Goal: Obtain resource: Download file/media

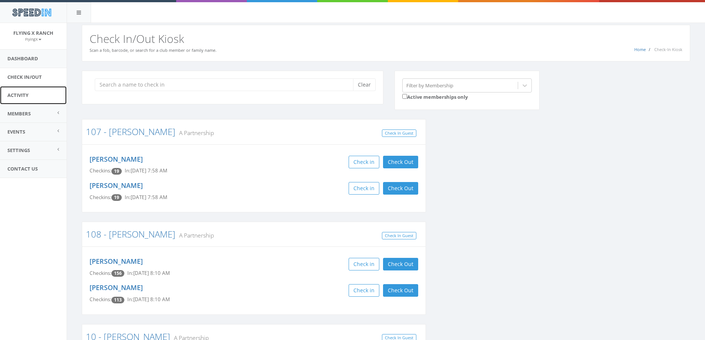
click at [23, 95] on link "Activity" at bounding box center [33, 95] width 67 height 18
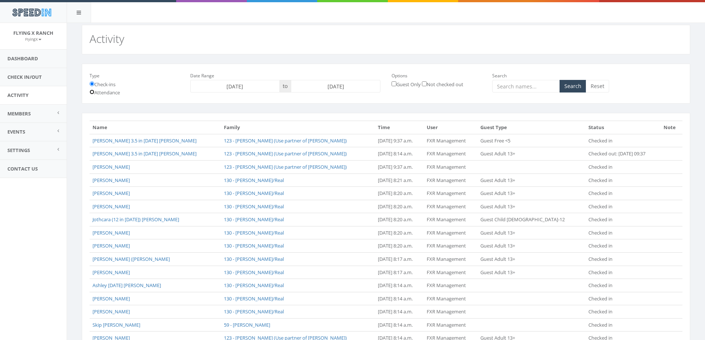
click at [93, 92] on input "Attendance" at bounding box center [92, 92] width 5 height 5
radio input "true"
click at [341, 85] on input "[DATE]" at bounding box center [336, 86] width 90 height 13
click at [298, 145] on td "14" at bounding box center [298, 145] width 11 height 11
type input "[DATE]"
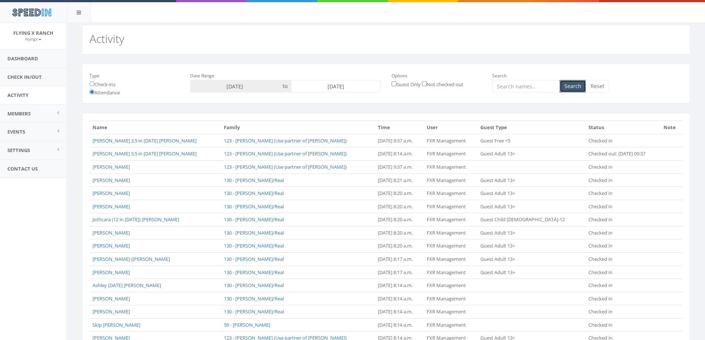
click at [573, 88] on button "Search" at bounding box center [573, 86] width 27 height 13
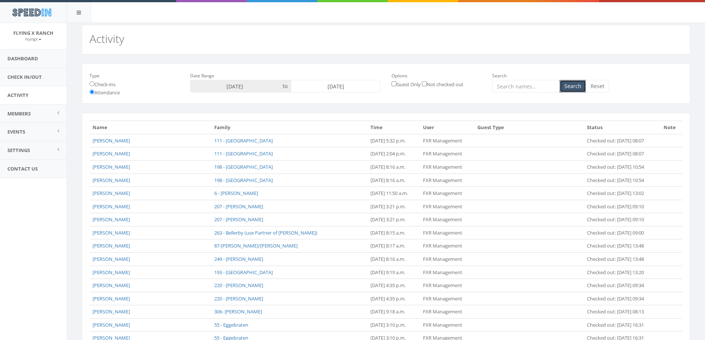
click at [573, 89] on button "Search" at bounding box center [573, 86] width 27 height 13
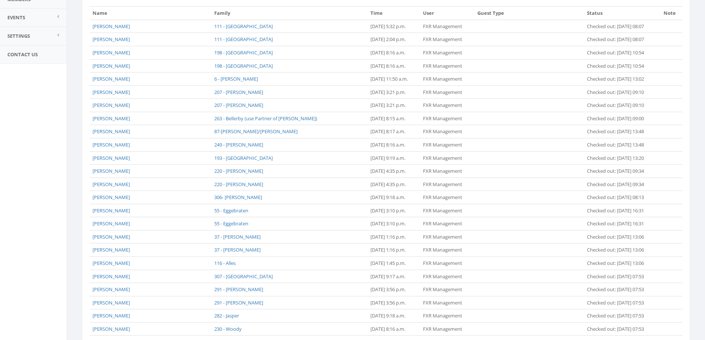
scroll to position [278, 0]
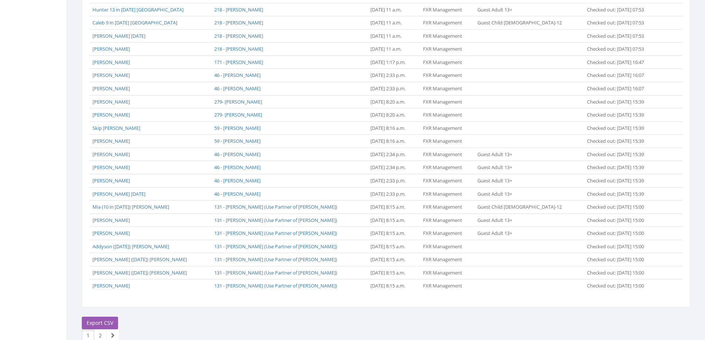
scroll to position [516, 0]
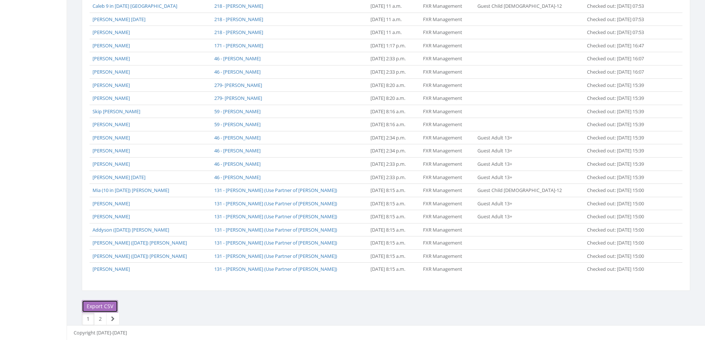
click at [100, 304] on link "Export CSV" at bounding box center [100, 306] width 36 height 13
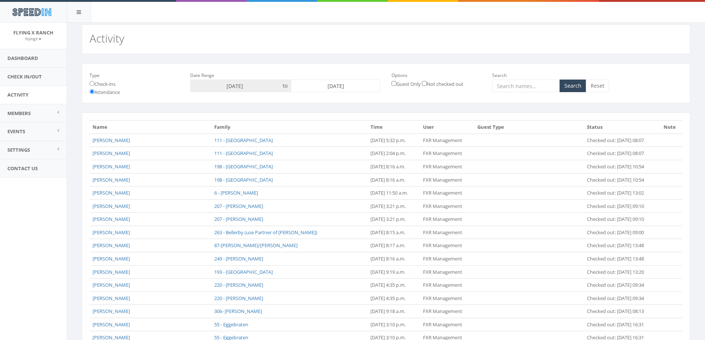
scroll to position [0, 0]
click at [343, 87] on input "2025-09-14" at bounding box center [336, 86] width 90 height 13
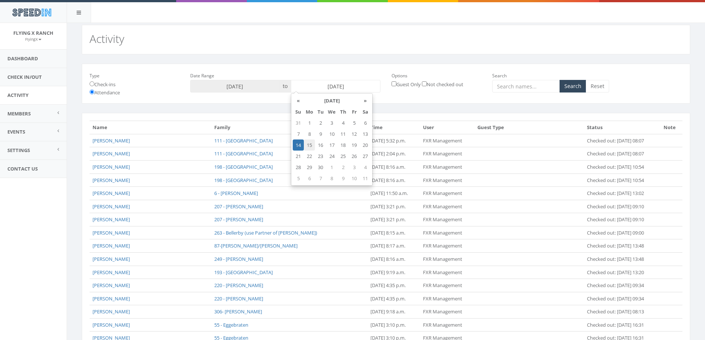
click at [311, 148] on td "15" at bounding box center [309, 145] width 11 height 11
type input "2025-09-15"
click at [576, 90] on button "Search" at bounding box center [573, 86] width 27 height 13
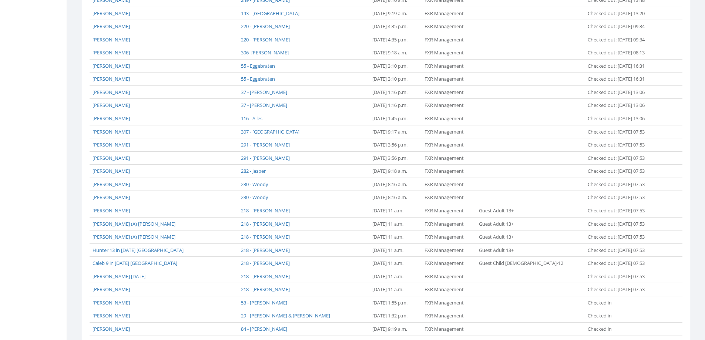
scroll to position [477, 0]
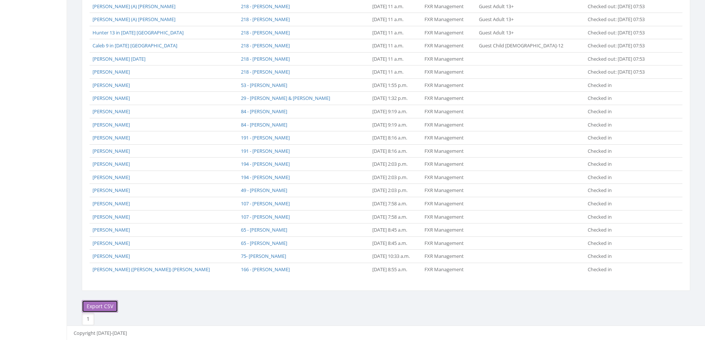
click at [104, 300] on link "Export CSV" at bounding box center [100, 306] width 36 height 13
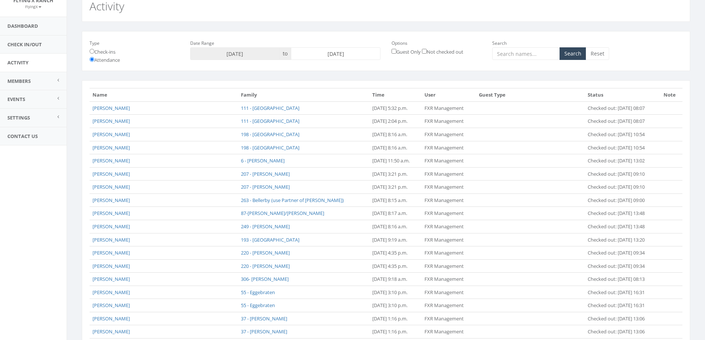
scroll to position [0, 0]
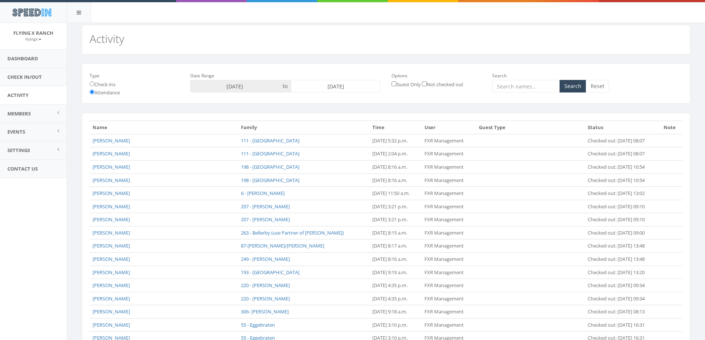
click at [333, 84] on input "2025-09-15" at bounding box center [336, 86] width 90 height 13
click at [323, 144] on td "16" at bounding box center [320, 145] width 11 height 11
type input "2025-09-16"
click at [583, 82] on button "Search" at bounding box center [573, 86] width 27 height 13
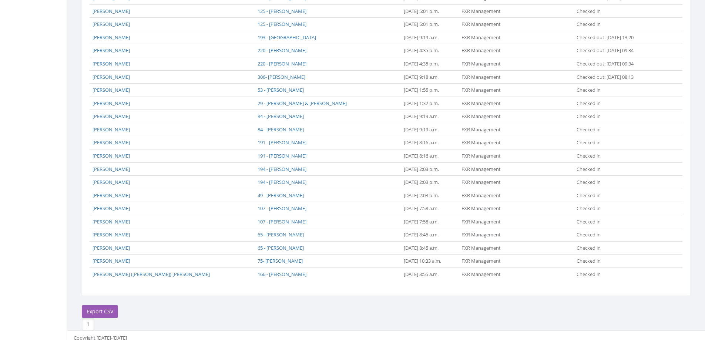
scroll to position [319, 0]
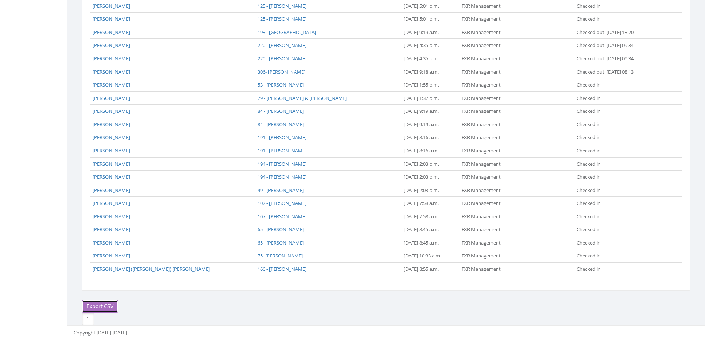
click at [92, 306] on link "Export CSV" at bounding box center [100, 306] width 36 height 13
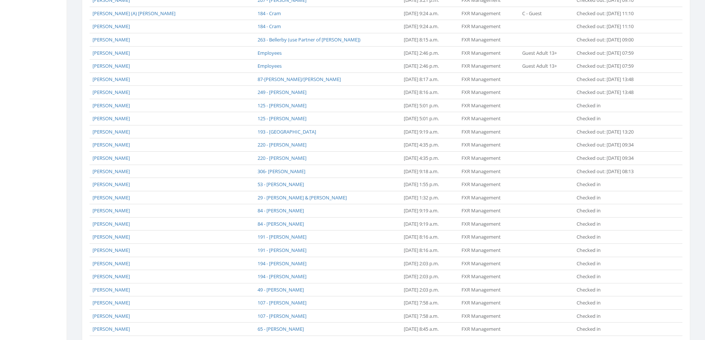
scroll to position [60, 0]
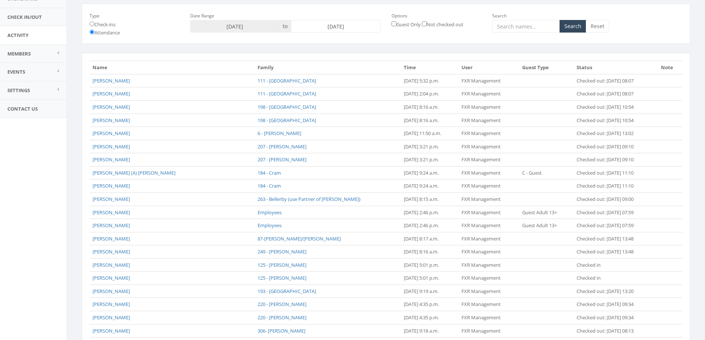
click at [333, 25] on input "2025-09-16" at bounding box center [336, 26] width 90 height 13
click at [329, 87] on td "17" at bounding box center [331, 85] width 11 height 11
type input "2025-09-17"
click at [568, 26] on button "Search" at bounding box center [573, 26] width 27 height 13
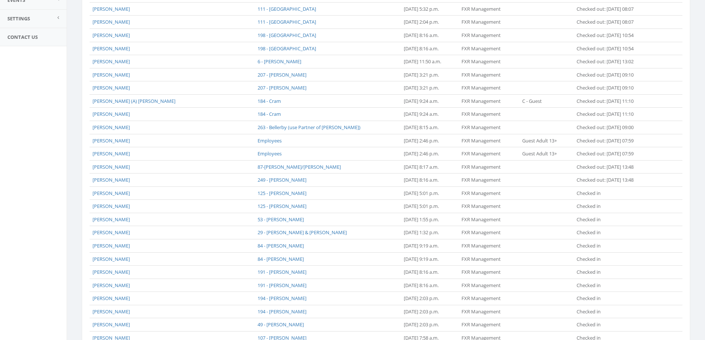
scroll to position [266, 0]
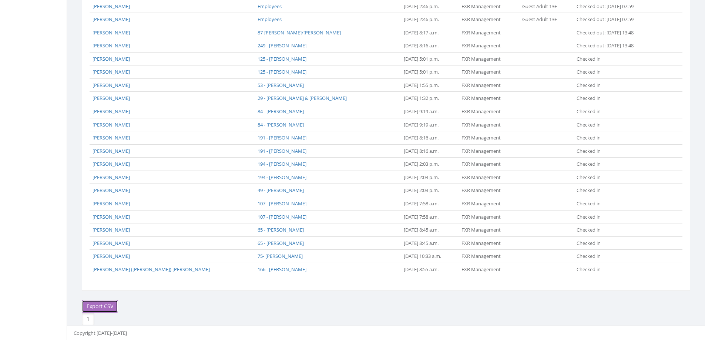
click at [104, 307] on link "Export CSV" at bounding box center [100, 306] width 36 height 13
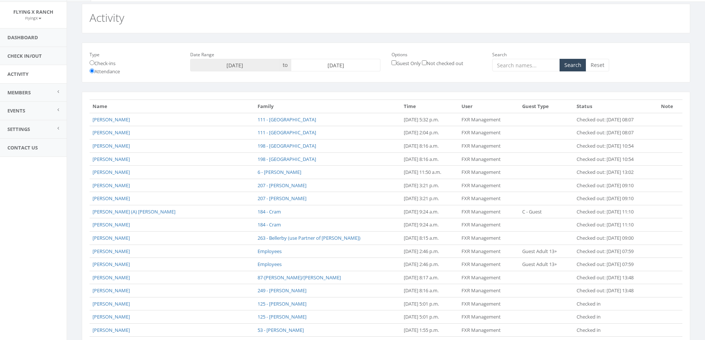
scroll to position [0, 0]
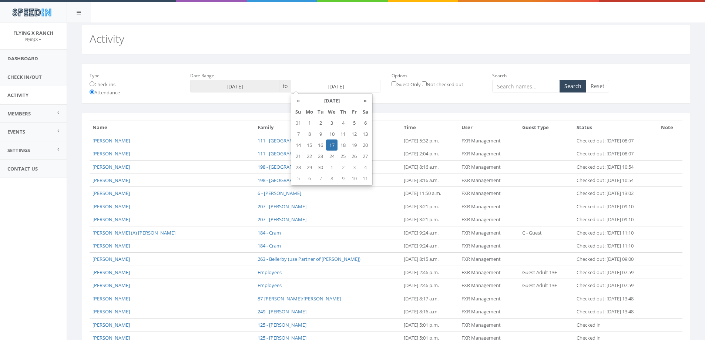
click at [342, 87] on input "[DATE]" at bounding box center [336, 86] width 90 height 13
click at [346, 145] on td "18" at bounding box center [343, 145] width 11 height 11
type input "[DATE]"
click at [577, 85] on button "Search" at bounding box center [573, 86] width 27 height 13
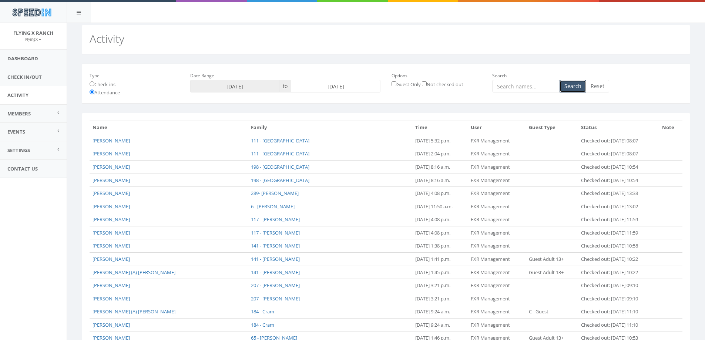
click at [578, 85] on button "Search" at bounding box center [573, 86] width 27 height 13
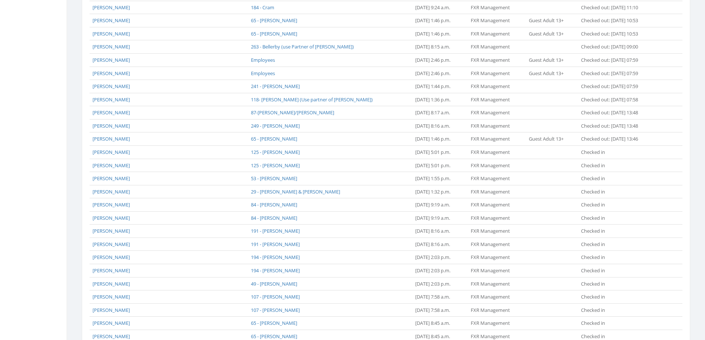
scroll to position [411, 0]
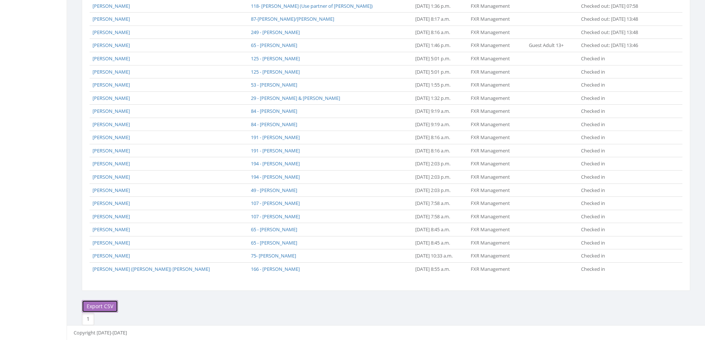
click at [107, 306] on link "Export CSV" at bounding box center [100, 306] width 36 height 13
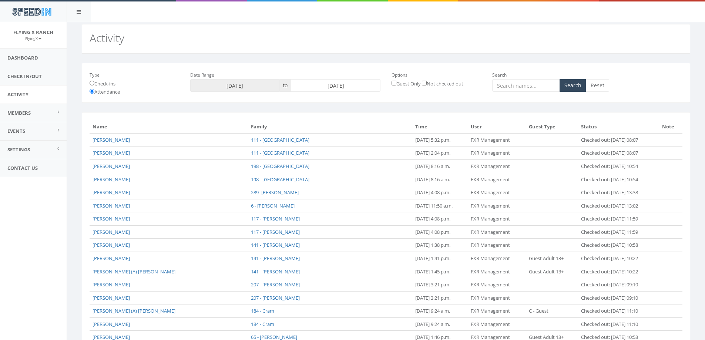
scroll to position [0, 0]
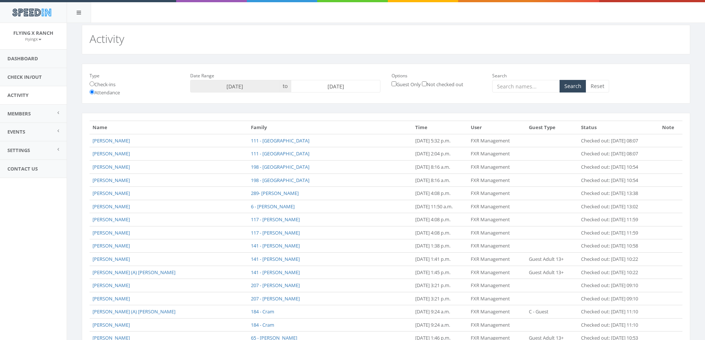
click at [346, 85] on input "[DATE]" at bounding box center [336, 86] width 90 height 13
click at [354, 147] on td "19" at bounding box center [354, 145] width 11 height 11
type input "[DATE]"
click at [577, 83] on button "Search" at bounding box center [573, 86] width 27 height 13
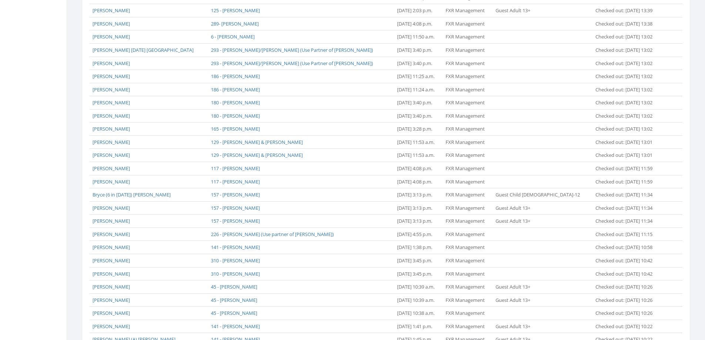
scroll to position [516, 0]
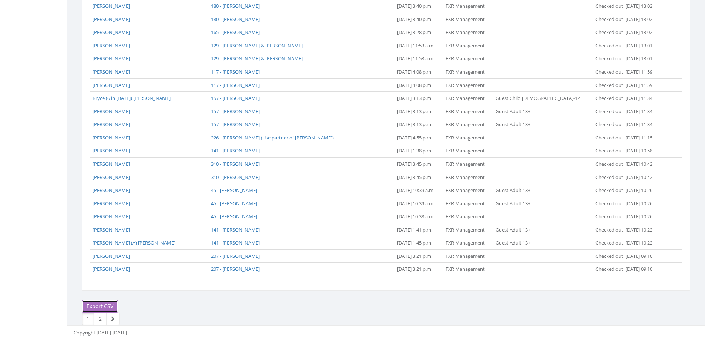
click at [95, 306] on link "Export CSV" at bounding box center [100, 306] width 36 height 13
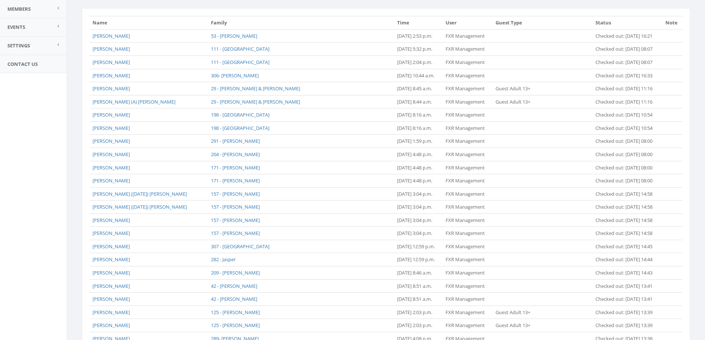
scroll to position [35, 0]
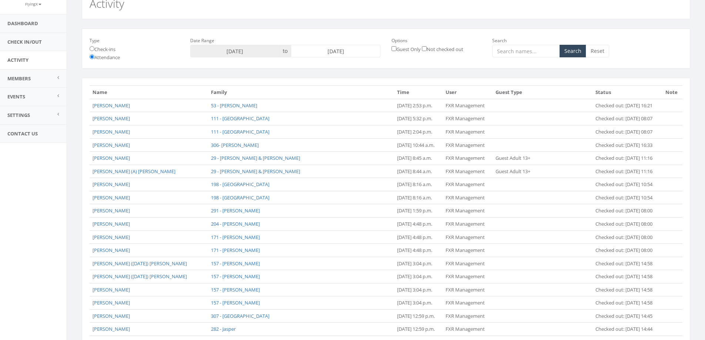
click at [331, 51] on input "2025-09-19" at bounding box center [336, 51] width 90 height 13
click at [368, 111] on td "20" at bounding box center [365, 109] width 11 height 11
type input "2025-09-20"
click at [573, 52] on button "Search" at bounding box center [573, 51] width 27 height 13
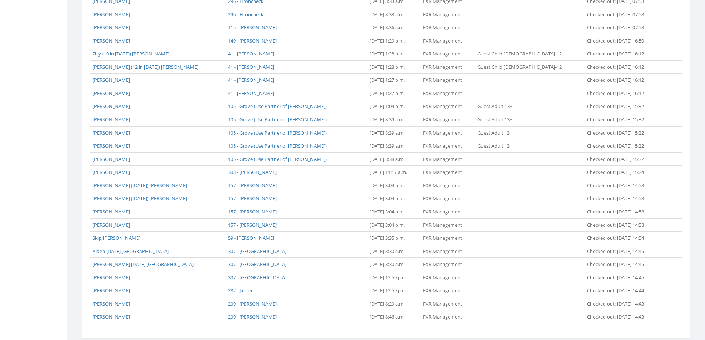
scroll to position [516, 0]
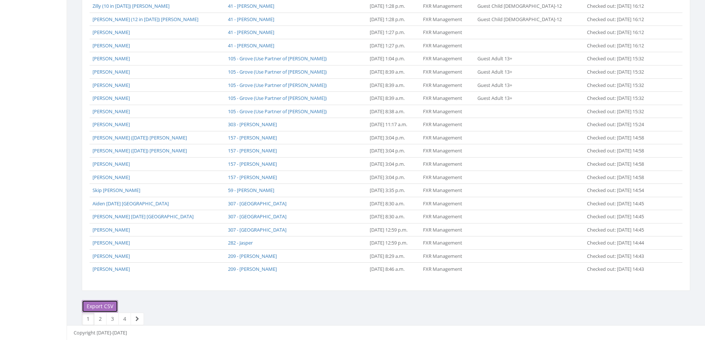
click at [100, 305] on link "Export CSV" at bounding box center [100, 306] width 36 height 13
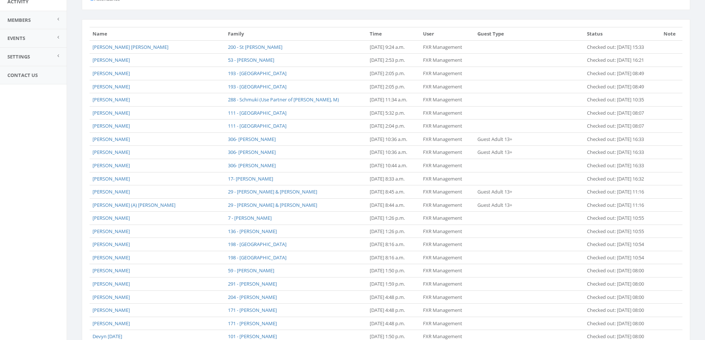
scroll to position [0, 0]
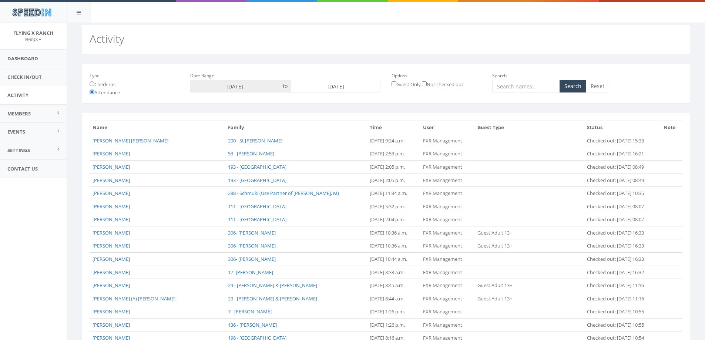
click at [344, 85] on input "2025-09-20" at bounding box center [336, 86] width 90 height 13
click at [300, 158] on td "21" at bounding box center [298, 156] width 11 height 11
type input "[DATE]"
click at [566, 85] on button "Search" at bounding box center [573, 86] width 27 height 13
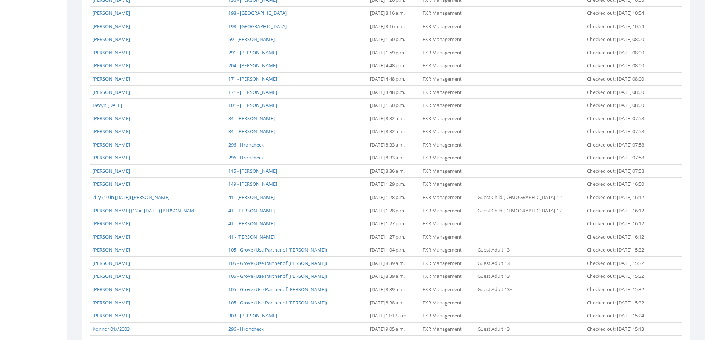
scroll to position [516, 0]
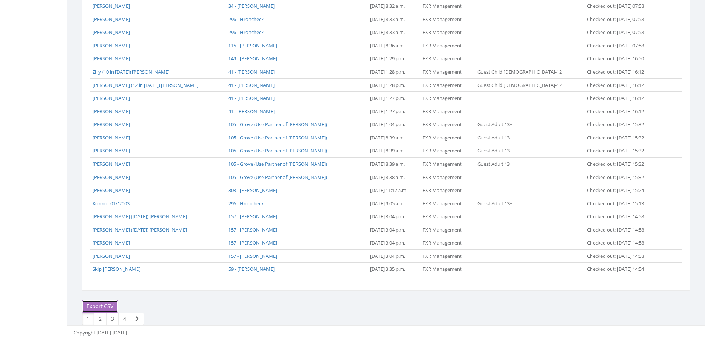
click at [104, 306] on link "Export CSV" at bounding box center [100, 306] width 36 height 13
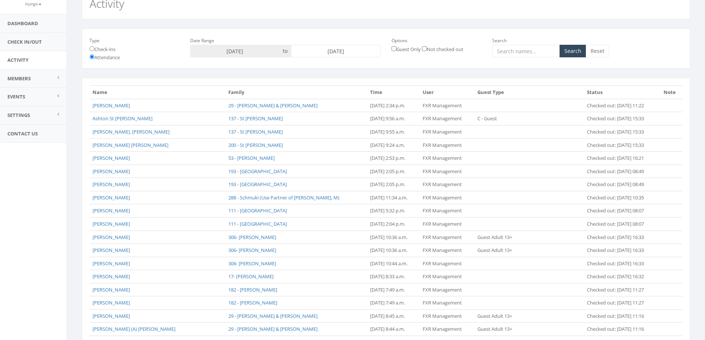
scroll to position [0, 0]
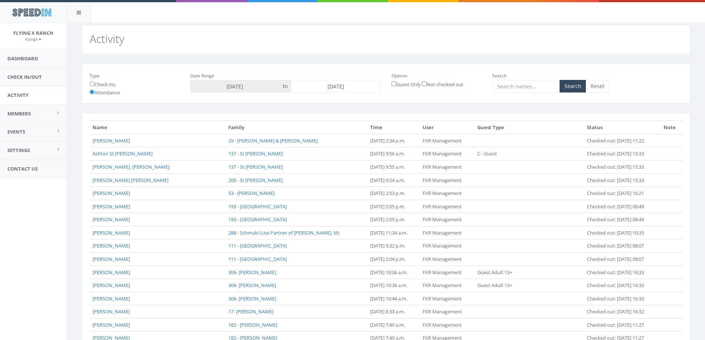
click at [335, 81] on input "[DATE]" at bounding box center [336, 86] width 90 height 13
click at [313, 158] on td "22" at bounding box center [309, 156] width 11 height 11
type input "[DATE]"
click at [568, 85] on button "Search" at bounding box center [573, 86] width 27 height 13
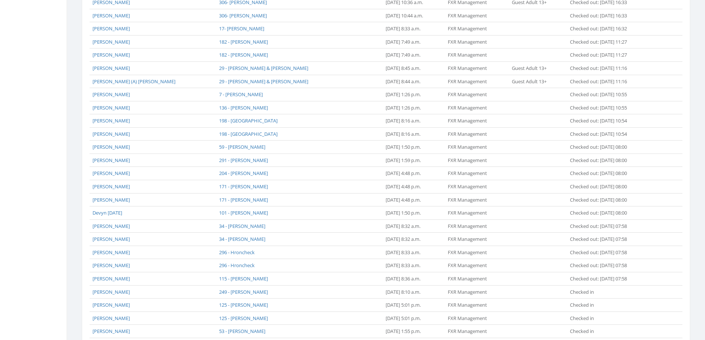
scroll to position [516, 0]
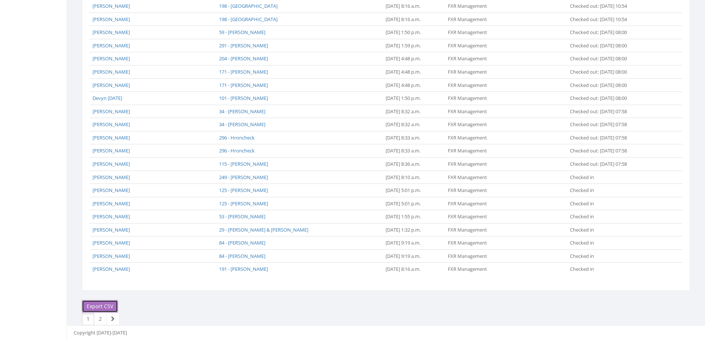
click at [107, 305] on link "Export CSV" at bounding box center [100, 306] width 36 height 13
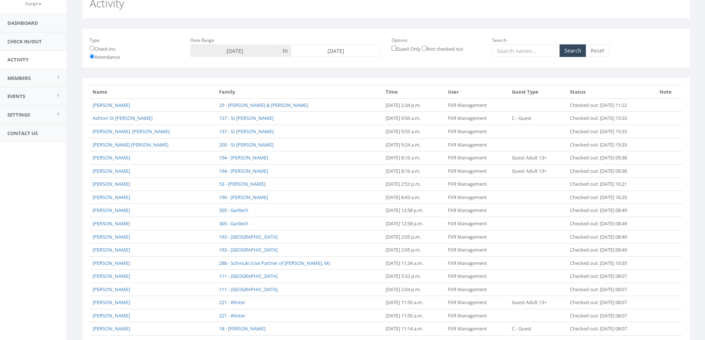
scroll to position [35, 0]
click at [318, 54] on input "2025-09-22" at bounding box center [336, 51] width 90 height 13
click at [323, 121] on td "23" at bounding box center [320, 120] width 11 height 11
type input "[DATE]"
click at [569, 54] on button "Search" at bounding box center [573, 51] width 27 height 13
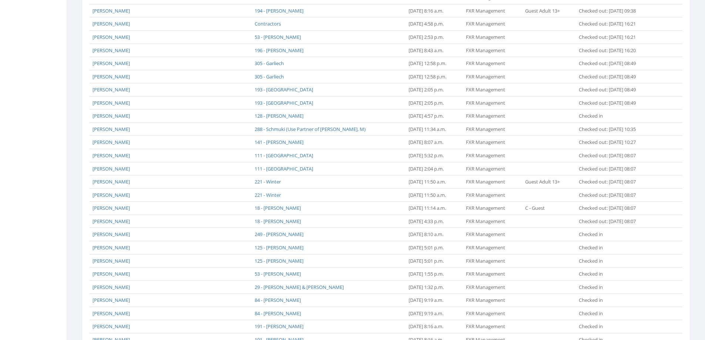
scroll to position [411, 0]
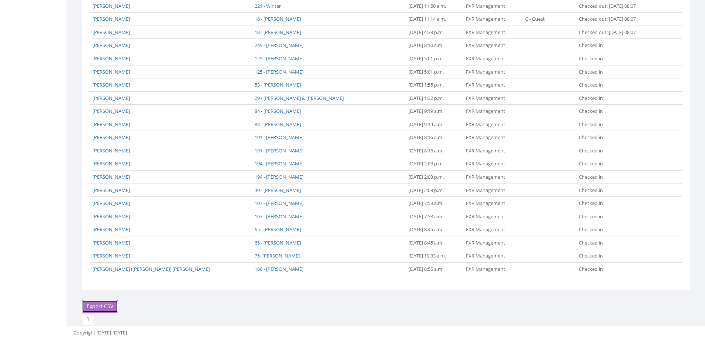
click at [112, 306] on link "Export CSV" at bounding box center [100, 306] width 36 height 13
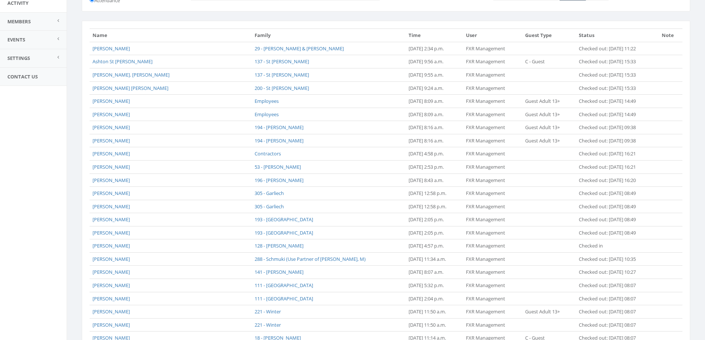
scroll to position [0, 0]
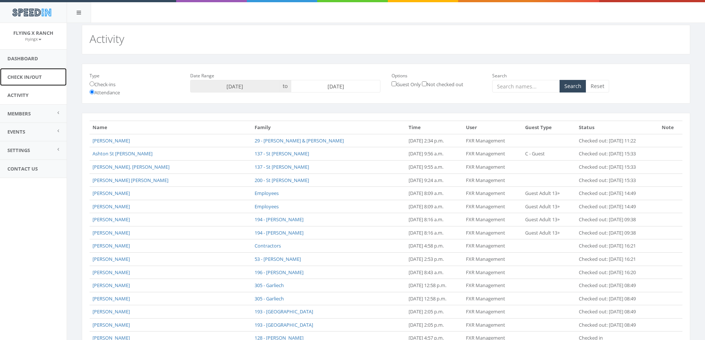
click at [32, 76] on link "Check In/Out" at bounding box center [33, 77] width 67 height 18
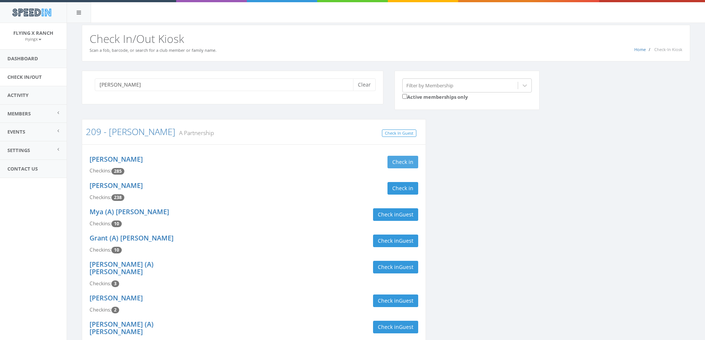
type input "[PERSON_NAME]"
click at [399, 160] on button "Check in" at bounding box center [403, 162] width 31 height 13
click at [403, 186] on button "Check in" at bounding box center [403, 188] width 31 height 13
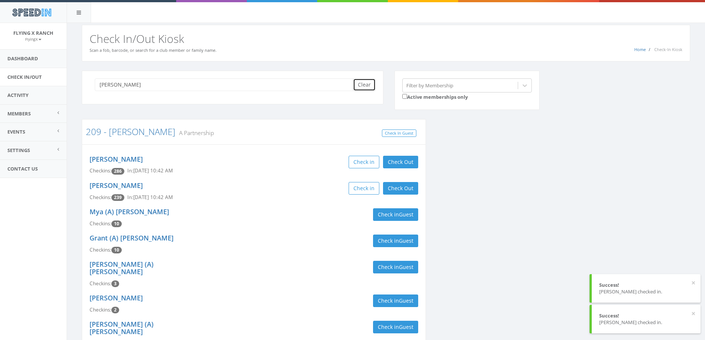
click at [369, 87] on button "Clear" at bounding box center [364, 84] width 23 height 13
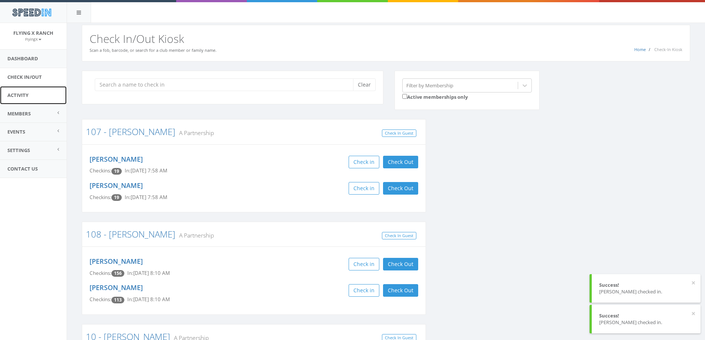
click at [21, 94] on link "Activity" at bounding box center [33, 95] width 67 height 18
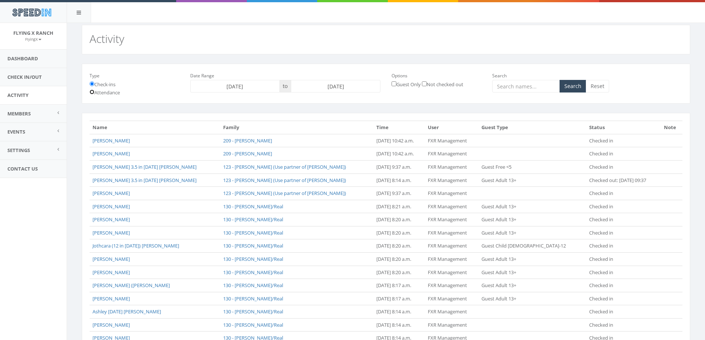
click at [92, 93] on input "Attendance" at bounding box center [92, 92] width 5 height 5
radio input "true"
click at [333, 82] on input "[DATE]" at bounding box center [336, 86] width 90 height 13
click at [333, 157] on td "24" at bounding box center [331, 156] width 11 height 11
type input "2025-09-24"
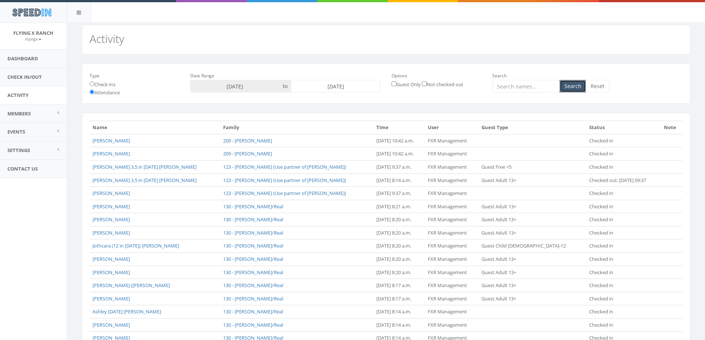
click at [568, 89] on button "Search" at bounding box center [573, 86] width 27 height 13
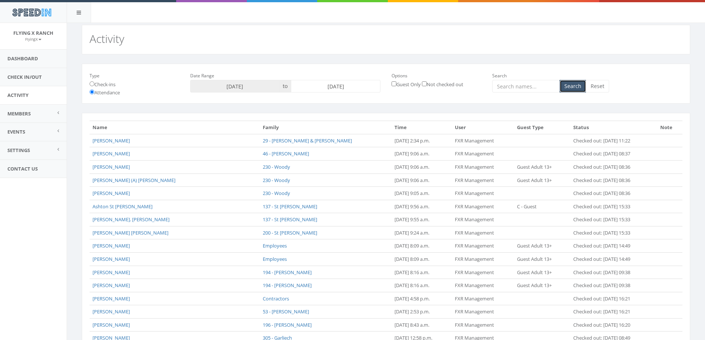
click at [576, 85] on button "Search" at bounding box center [573, 86] width 27 height 13
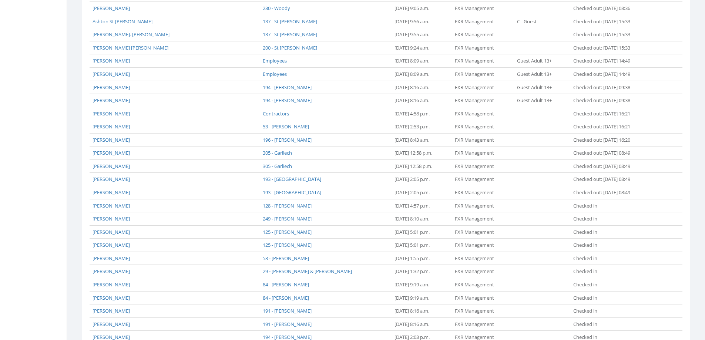
scroll to position [358, 0]
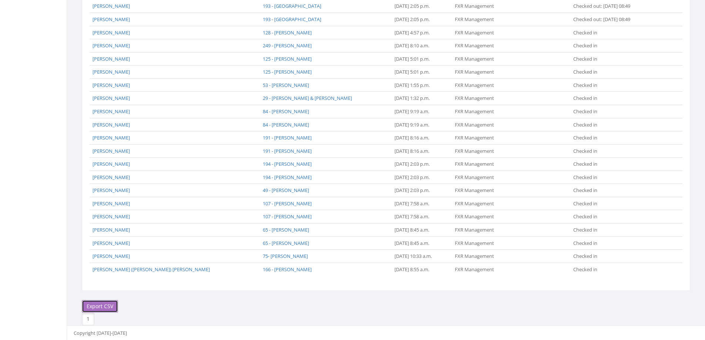
click at [93, 305] on link "Export CSV" at bounding box center [100, 306] width 36 height 13
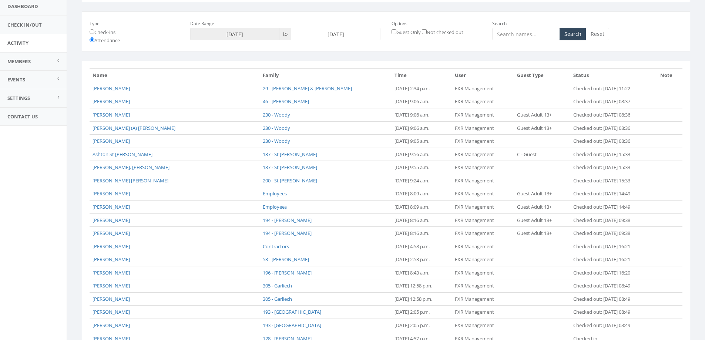
scroll to position [0, 0]
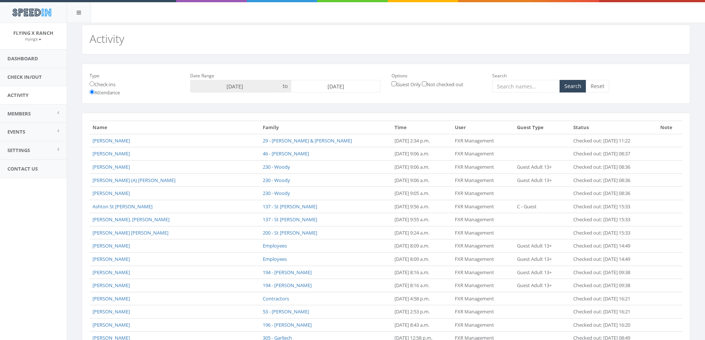
click at [312, 86] on input "[DATE]" at bounding box center [336, 86] width 90 height 13
click at [345, 157] on td "25" at bounding box center [343, 156] width 11 height 11
type input "2025-09-25"
click at [576, 86] on button "Search" at bounding box center [573, 86] width 27 height 13
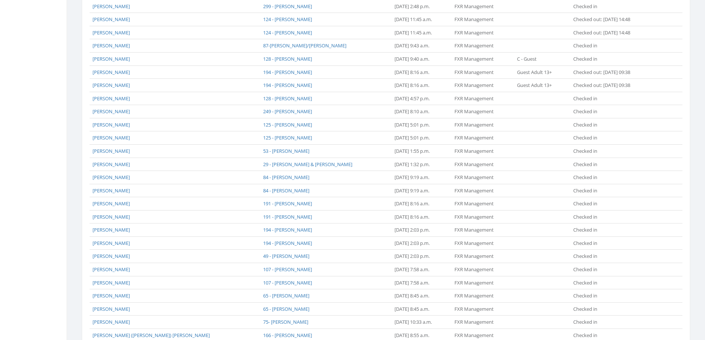
scroll to position [385, 0]
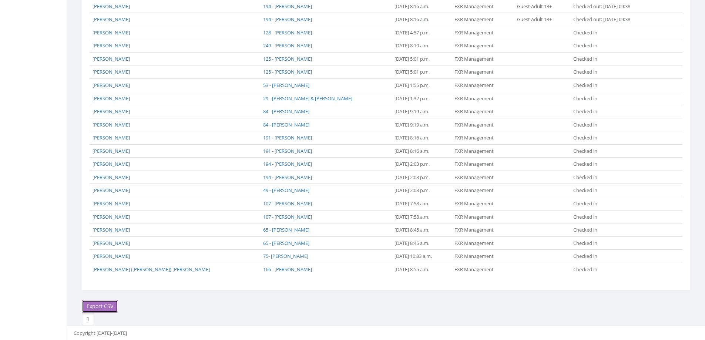
click at [108, 305] on link "Export CSV" at bounding box center [100, 306] width 36 height 13
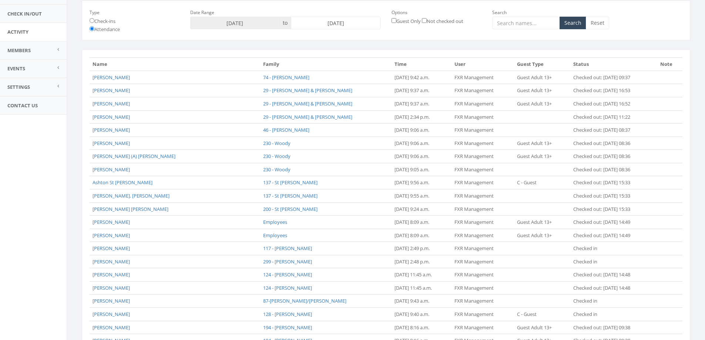
scroll to position [0, 0]
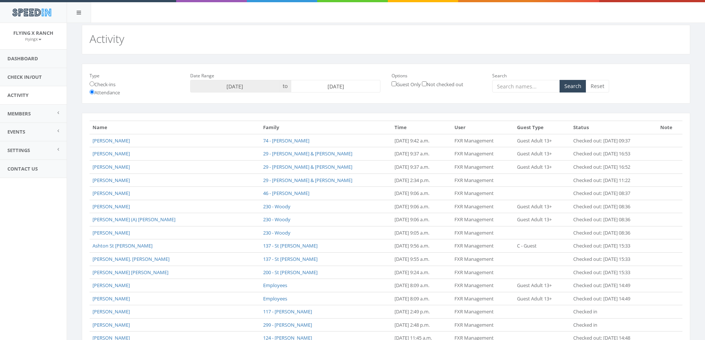
click at [345, 88] on input "[DATE]" at bounding box center [336, 86] width 90 height 13
click at [352, 155] on td "26" at bounding box center [354, 156] width 11 height 11
type input "2025-09-26"
click at [570, 87] on button "Search" at bounding box center [573, 86] width 27 height 13
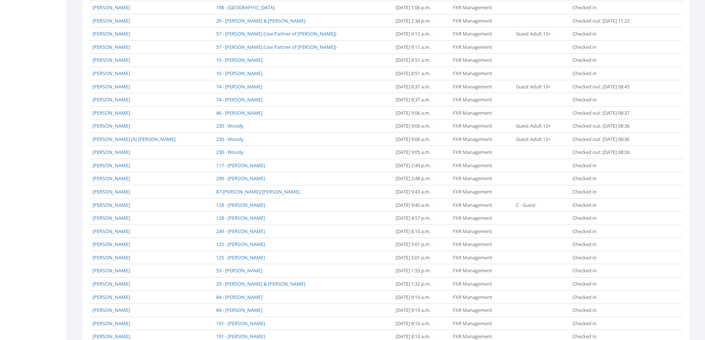
scroll to position [516, 0]
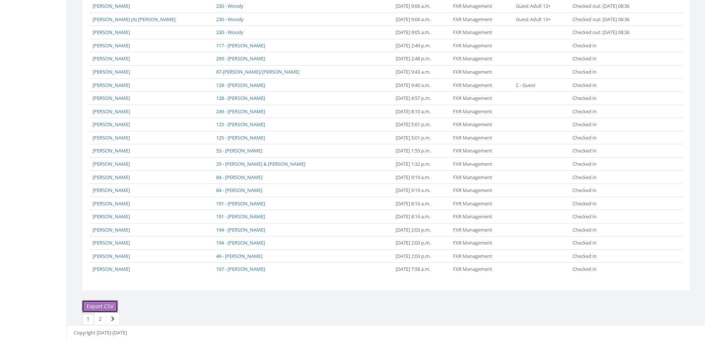
click at [101, 305] on link "Export CSV" at bounding box center [100, 306] width 36 height 13
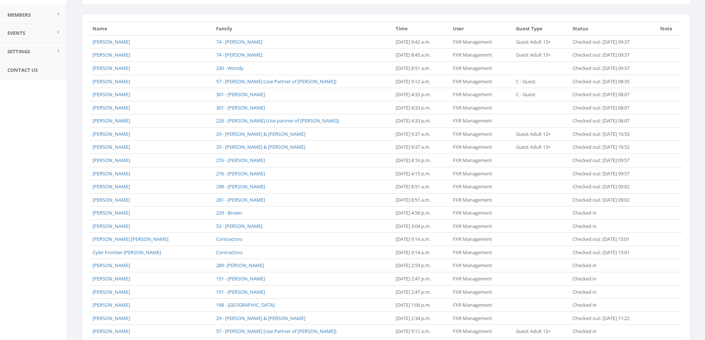
scroll to position [0, 0]
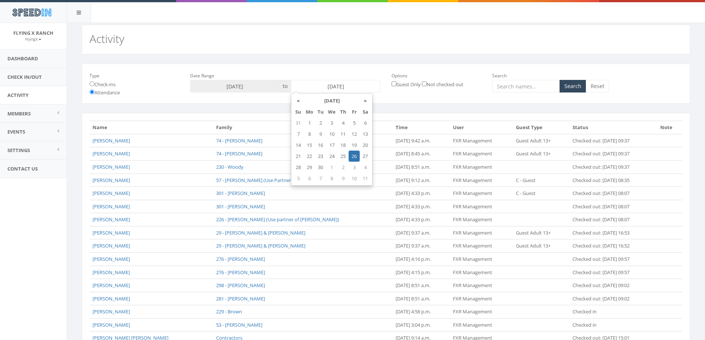
click at [325, 85] on input "[DATE]" at bounding box center [336, 86] width 90 height 13
click at [368, 156] on td "27" at bounding box center [365, 156] width 11 height 11
type input "[DATE]"
click at [573, 87] on button "Search" at bounding box center [573, 86] width 27 height 13
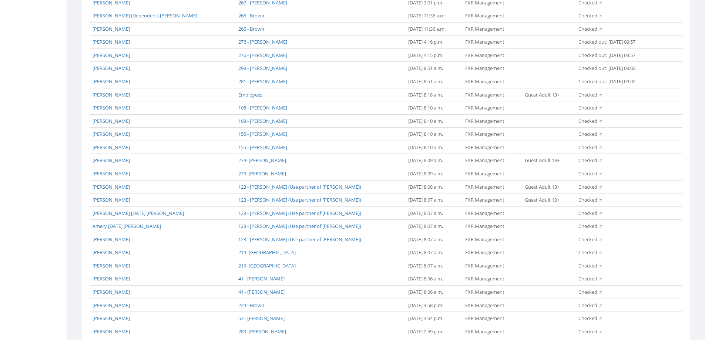
scroll to position [516, 0]
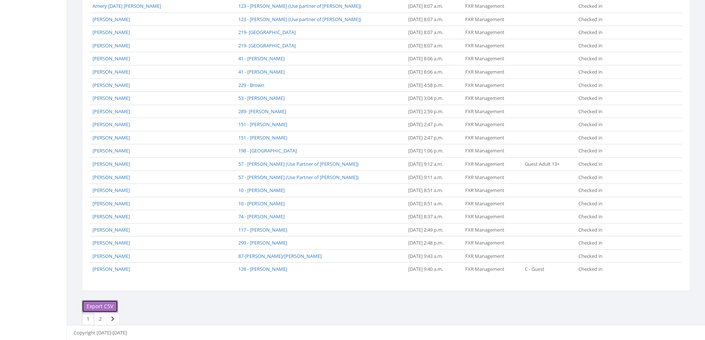
click at [104, 306] on link "Export CSV" at bounding box center [100, 306] width 36 height 13
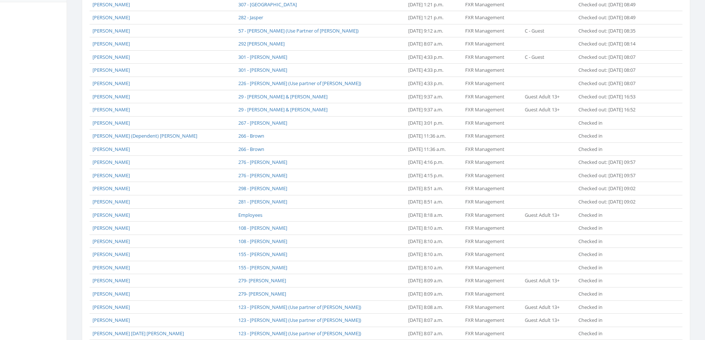
scroll to position [0, 0]
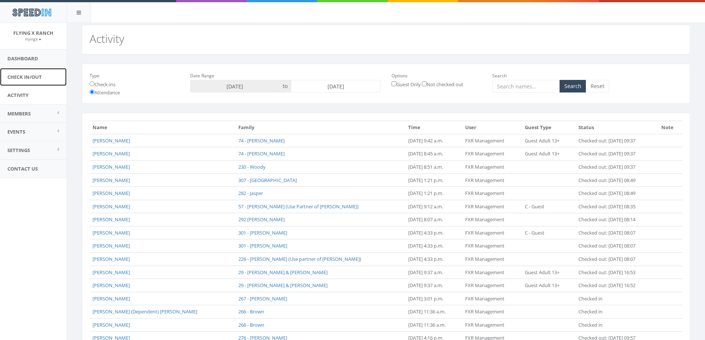
click at [27, 77] on link "Check In/Out" at bounding box center [33, 77] width 67 height 18
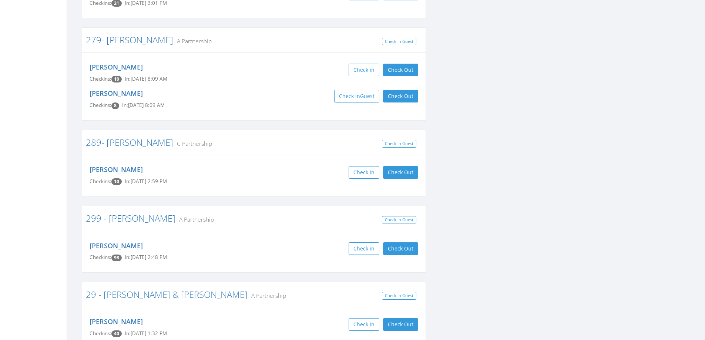
scroll to position [2517, 0]
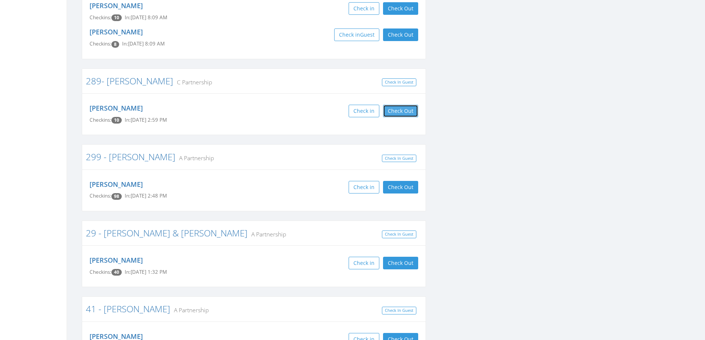
click at [390, 105] on button "Check Out" at bounding box center [400, 111] width 35 height 13
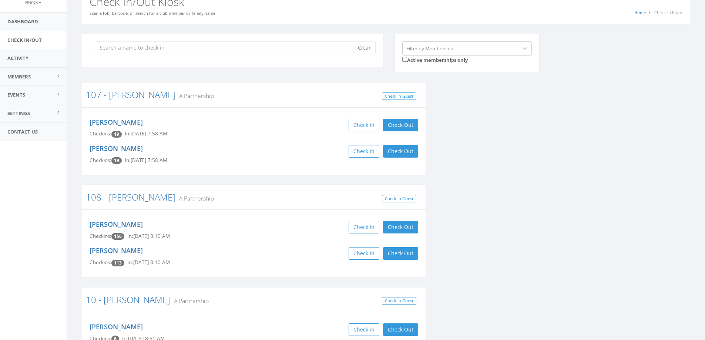
scroll to position [0, 0]
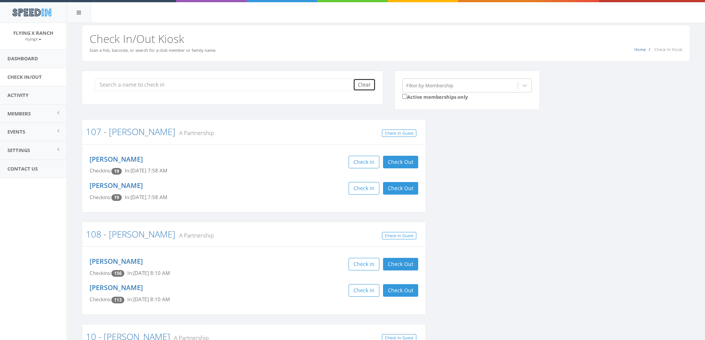
click at [363, 84] on button "Clear" at bounding box center [364, 84] width 23 height 13
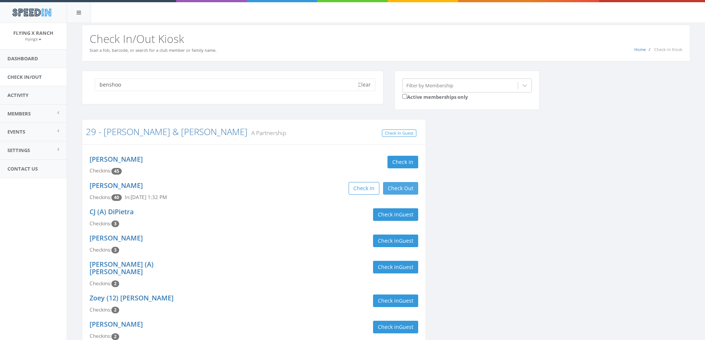
type input "benshoo"
click at [396, 188] on button "Check Out" at bounding box center [400, 188] width 35 height 13
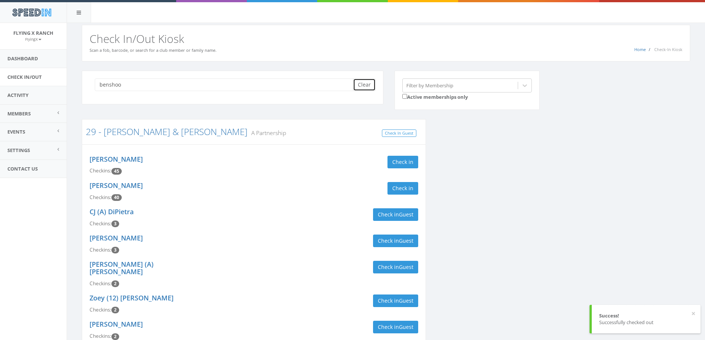
click at [360, 83] on button "Clear" at bounding box center [364, 84] width 23 height 13
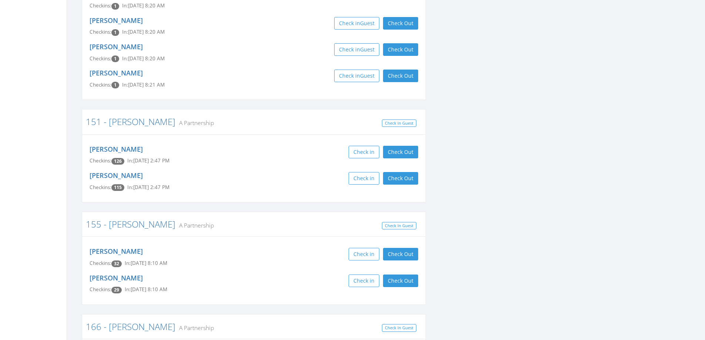
scroll to position [1258, 0]
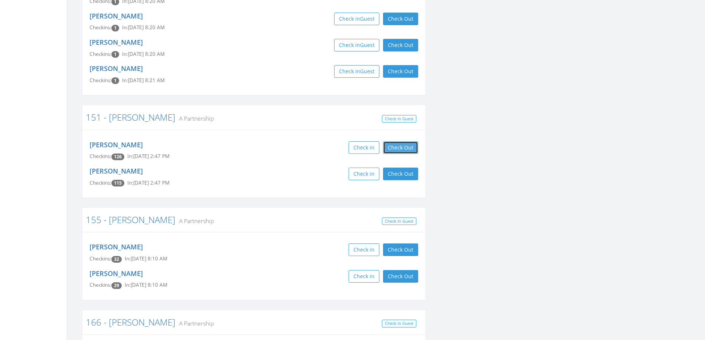
click at [405, 141] on button "Check Out" at bounding box center [400, 147] width 35 height 13
click at [403, 168] on button "Check Out" at bounding box center [400, 174] width 35 height 13
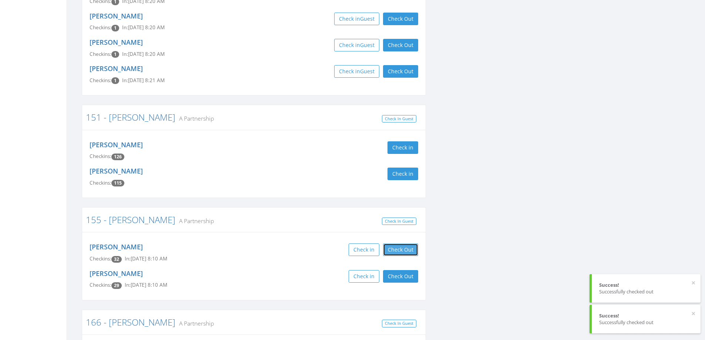
click at [397, 244] on button "Check Out" at bounding box center [400, 250] width 35 height 13
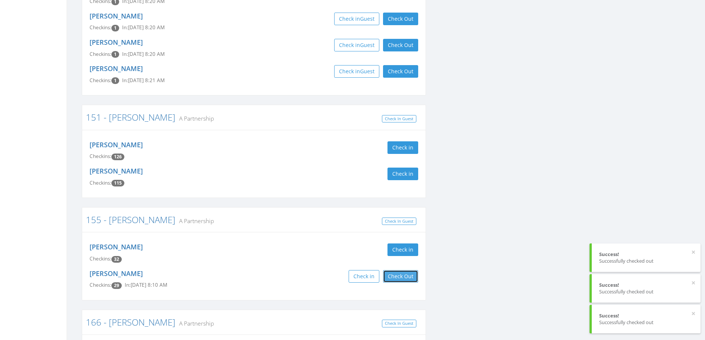
click at [400, 270] on button "Check Out" at bounding box center [400, 276] width 35 height 13
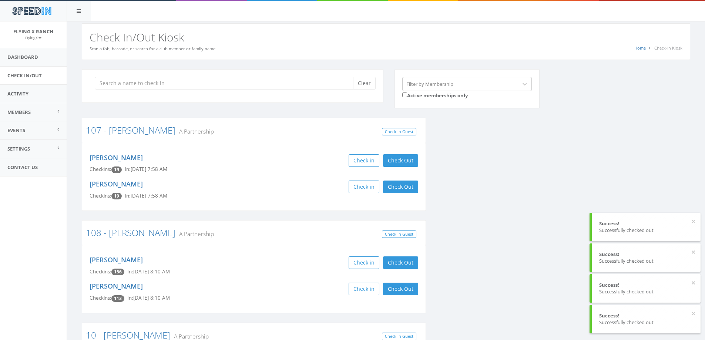
scroll to position [0, 0]
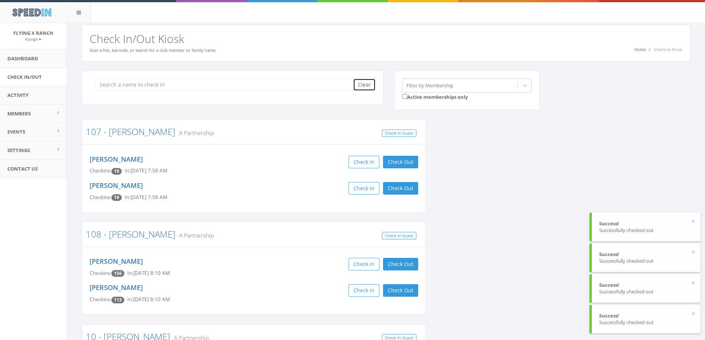
click at [357, 85] on button "Clear" at bounding box center [364, 84] width 23 height 13
